Goal: Find specific page/section: Locate a particular part of the current website

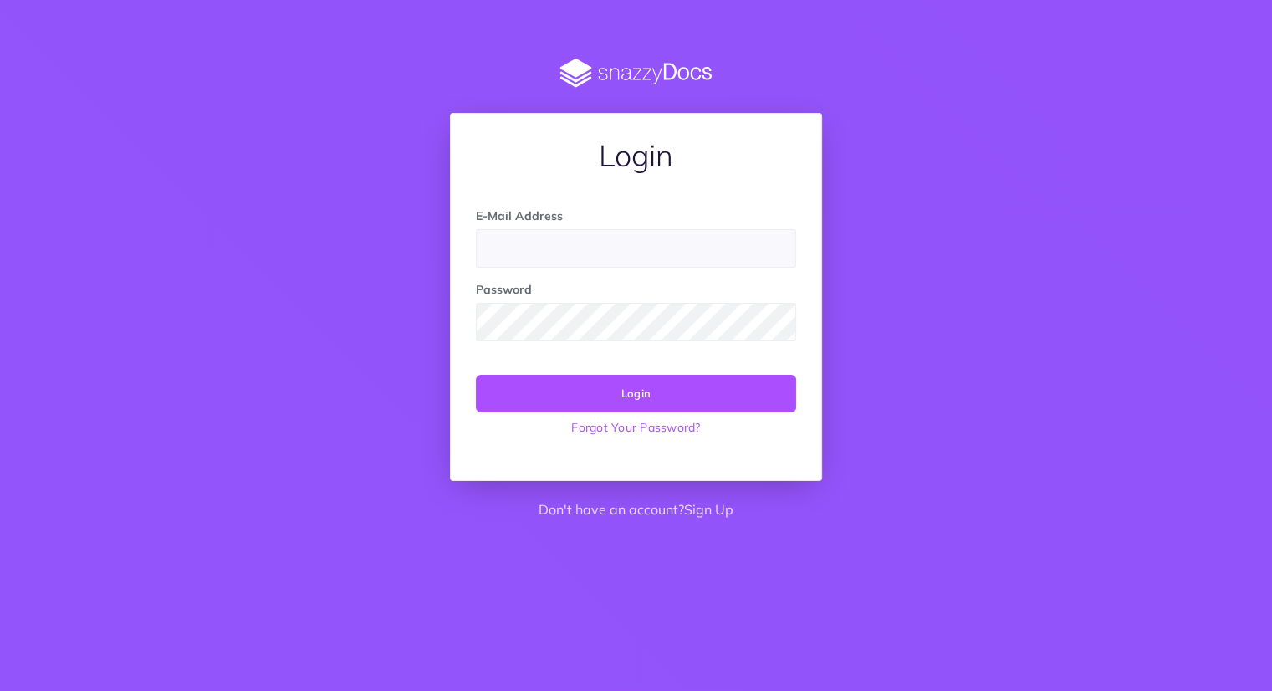
type input "[PERSON_NAME][EMAIL_ADDRESS][PERSON_NAME][DOMAIN_NAME]"
click at [575, 247] on input "[PERSON_NAME][EMAIL_ADDRESS][PERSON_NAME][DOMAIN_NAME]" at bounding box center [636, 248] width 320 height 38
click at [590, 382] on button "Login" at bounding box center [636, 393] width 320 height 37
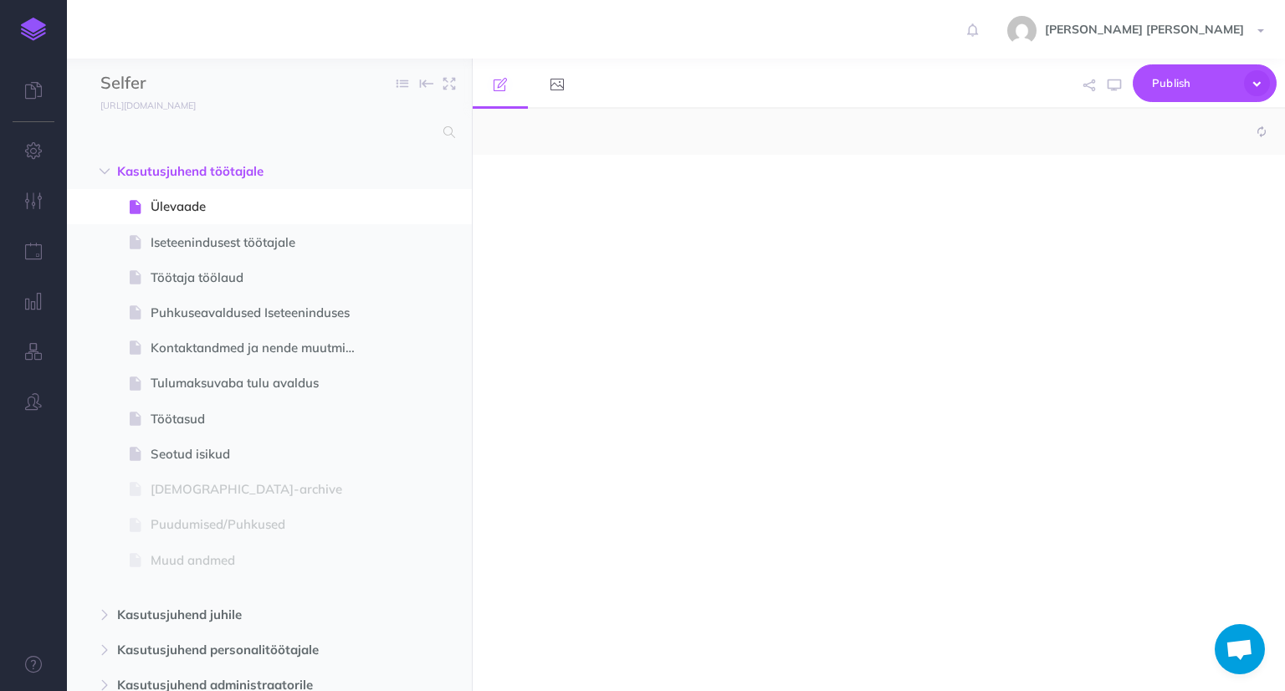
select select "null"
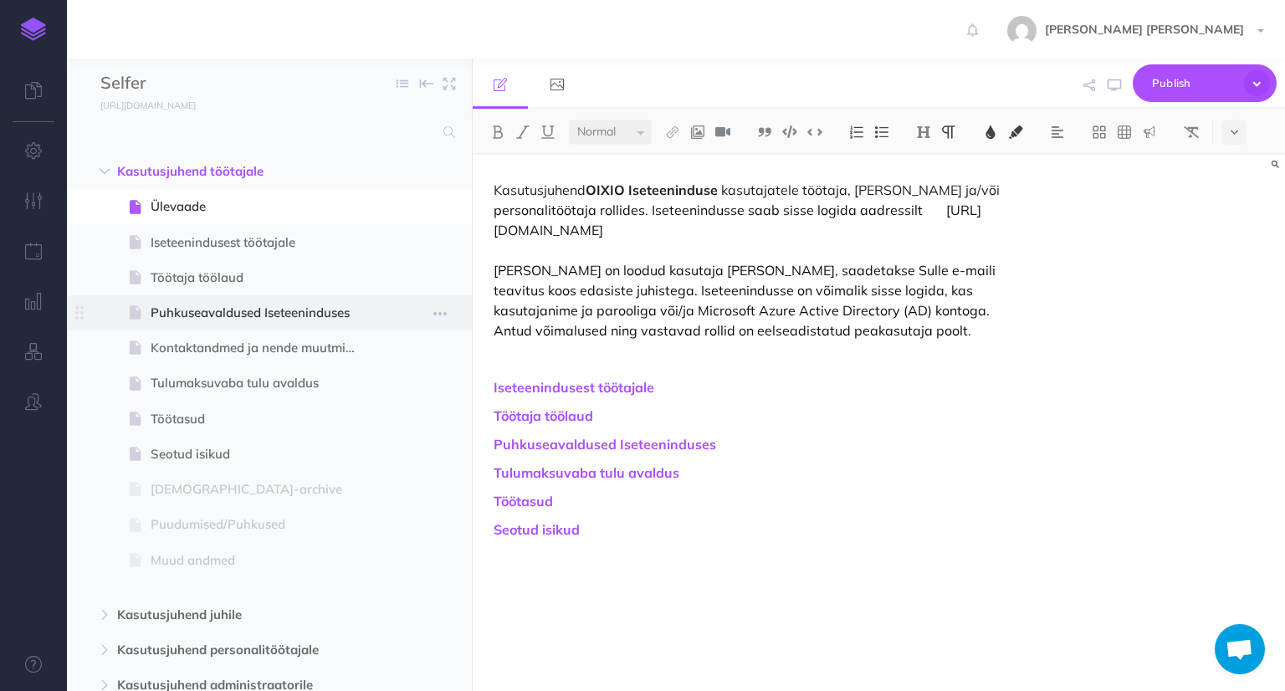
click at [271, 318] on span "Puhkuseavaldused Iseteeninduses" at bounding box center [261, 313] width 221 height 20
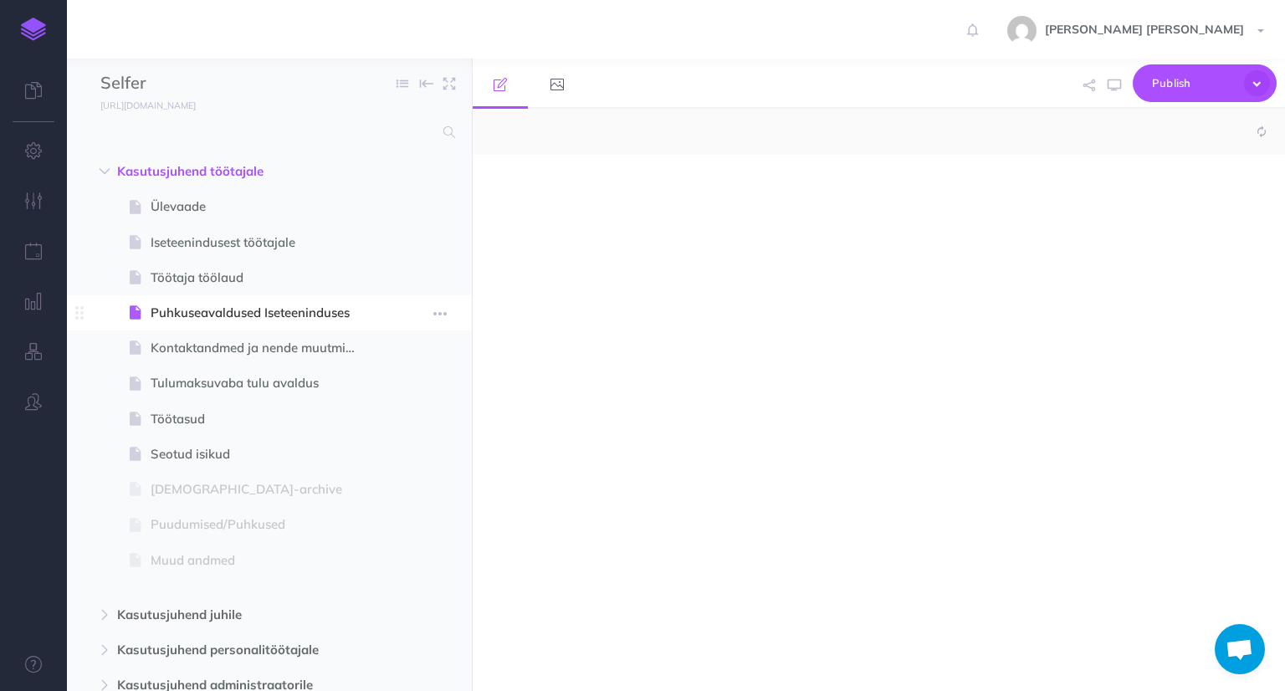
select select "null"
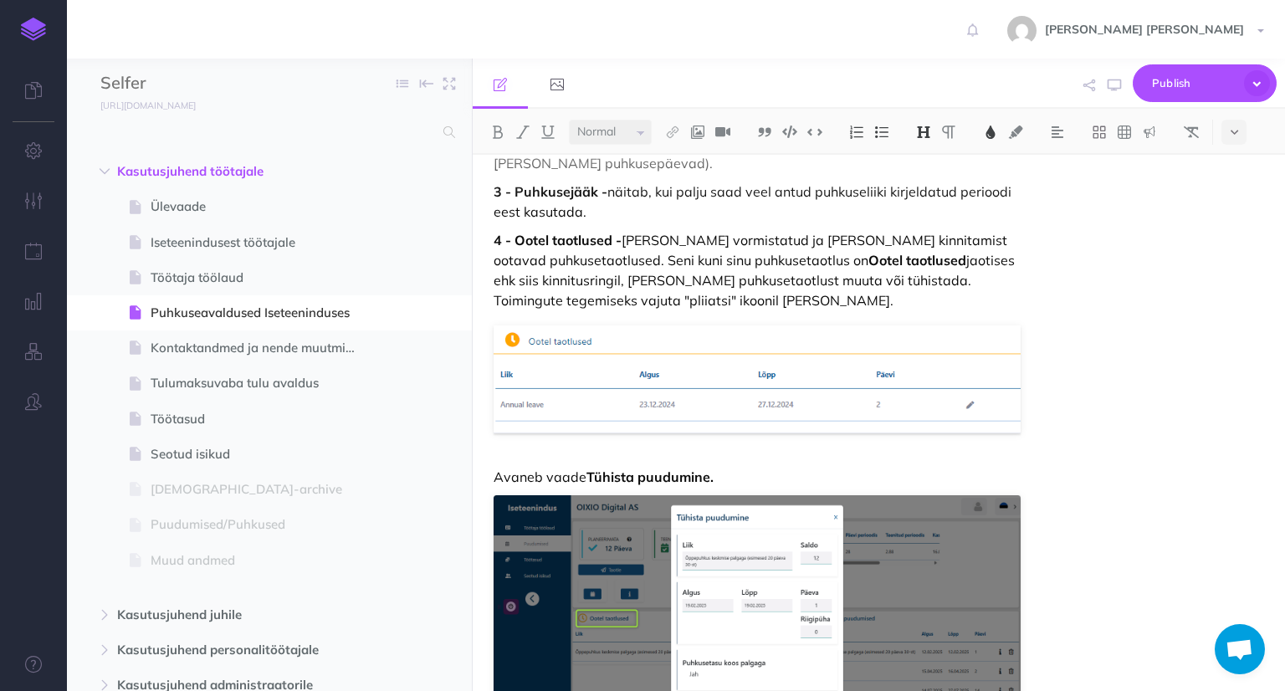
scroll to position [836, 0]
